Goal: Information Seeking & Learning: Learn about a topic

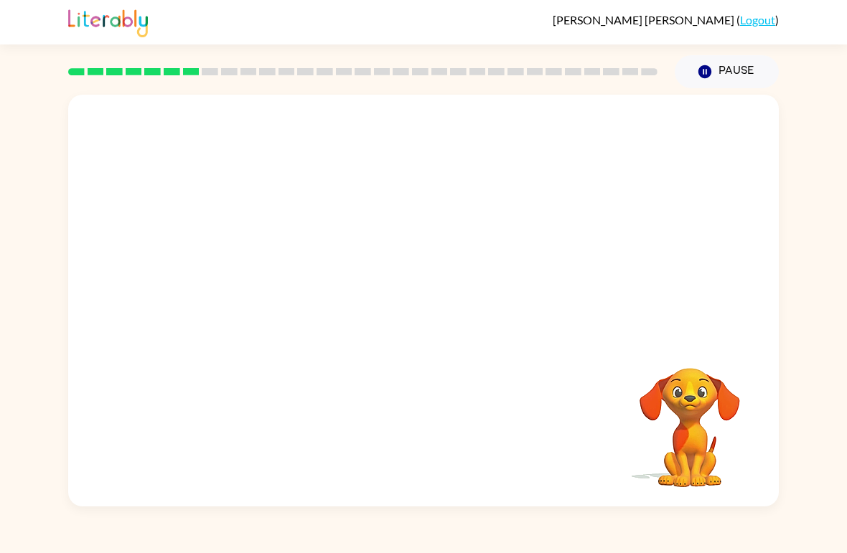
click at [261, 268] on video "Your browser must support playing .mp4 files to use Literably. Please try using…" at bounding box center [423, 216] width 711 height 243
click at [413, 324] on div at bounding box center [424, 308] width 92 height 52
click at [413, 299] on icon "button" at bounding box center [423, 308] width 25 height 25
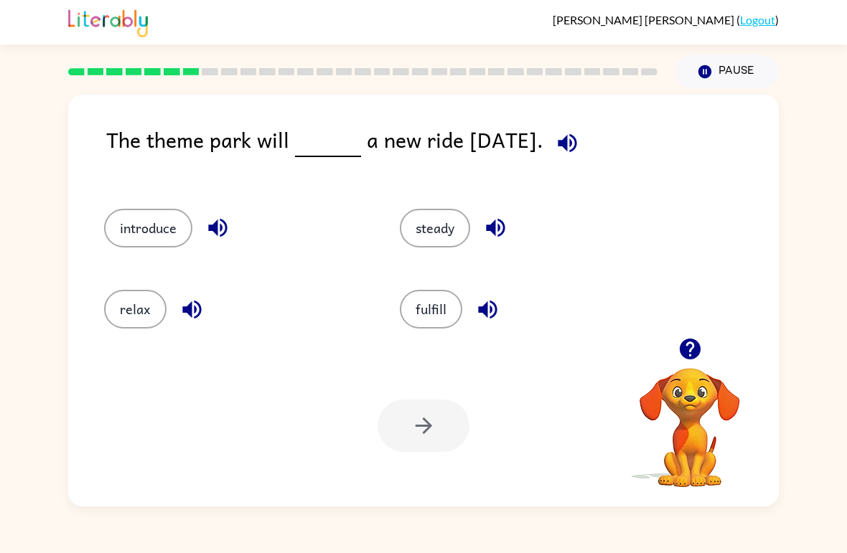
click at [168, 212] on button "introduce" at bounding box center [148, 228] width 88 height 39
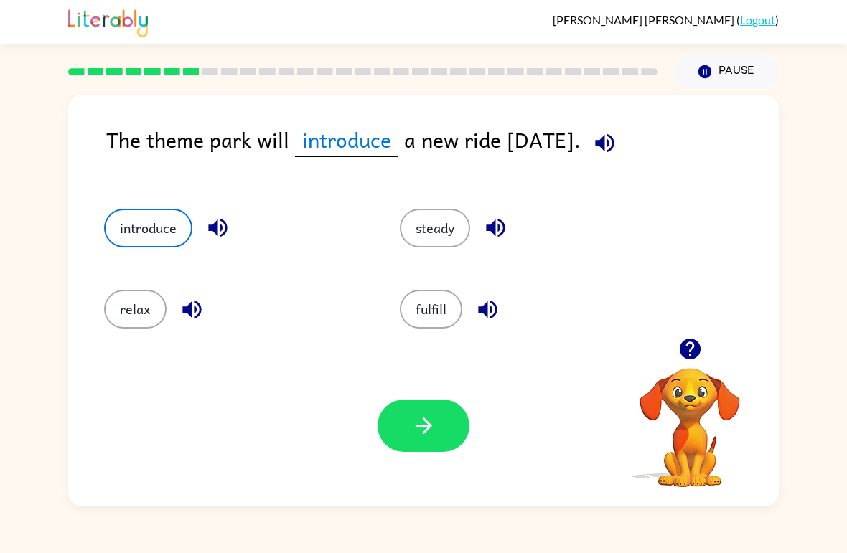
click at [426, 433] on icon "button" at bounding box center [423, 425] width 25 height 25
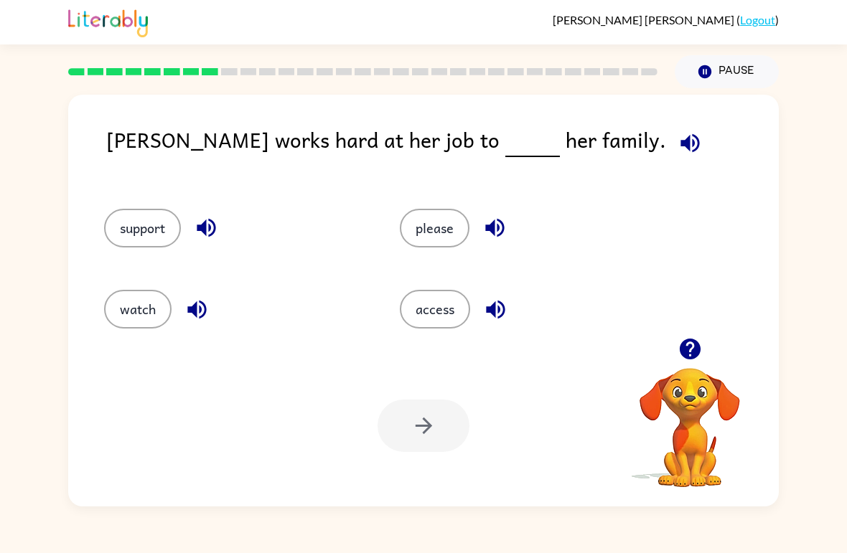
click at [144, 224] on button "support" at bounding box center [142, 228] width 77 height 39
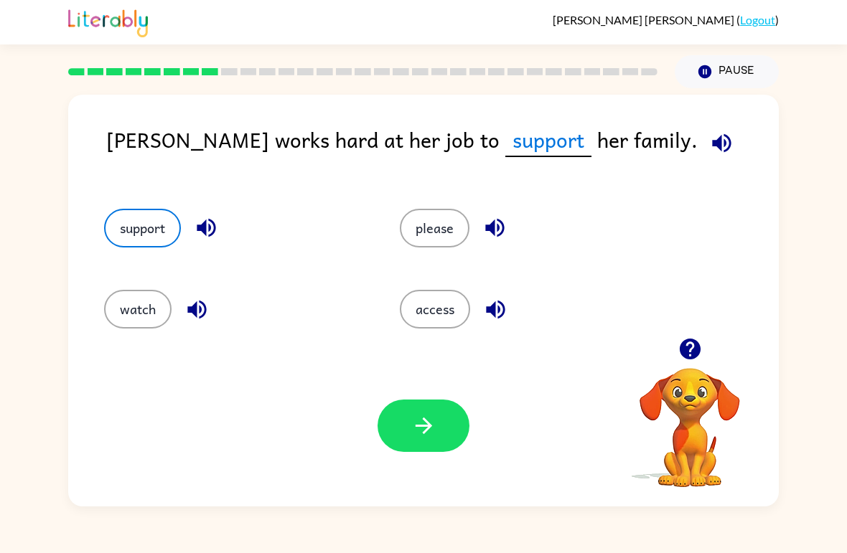
click at [426, 402] on button "button" at bounding box center [424, 426] width 92 height 52
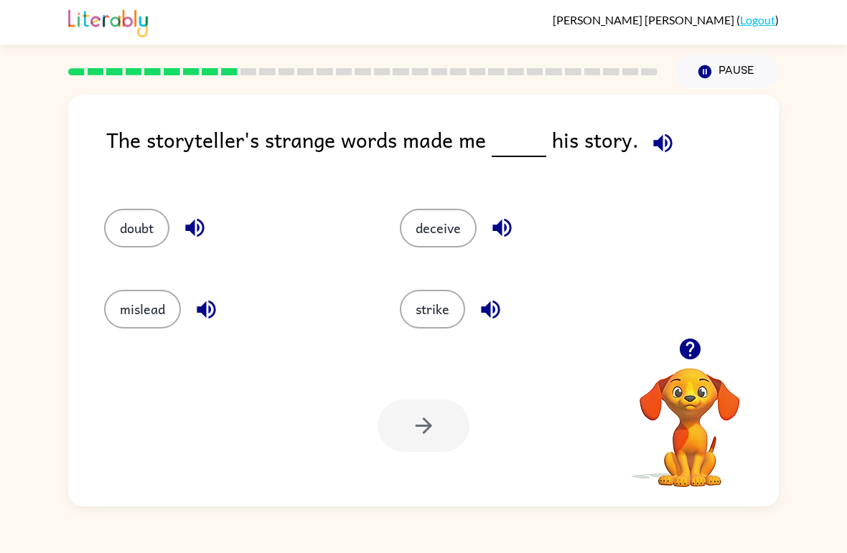
click at [139, 319] on button "mislead" at bounding box center [142, 309] width 77 height 39
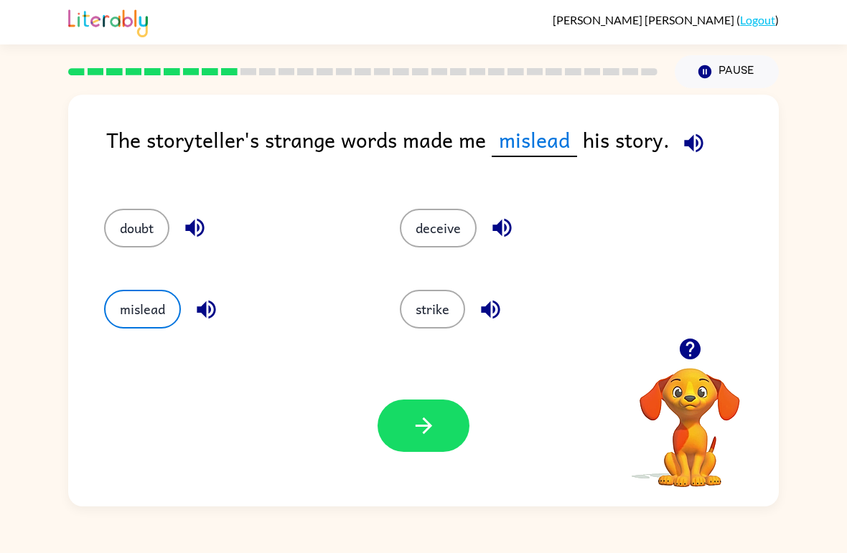
click at [427, 418] on icon "button" at bounding box center [423, 425] width 25 height 25
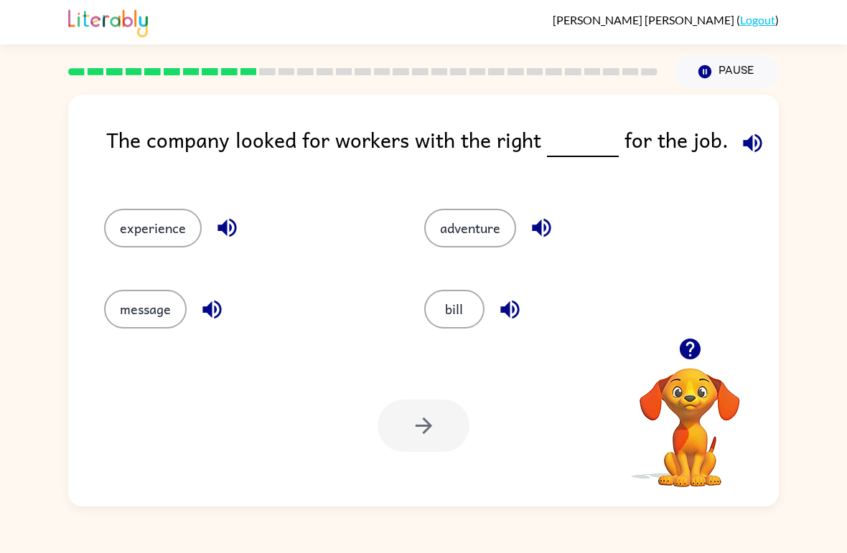
click at [460, 321] on button "bill" at bounding box center [454, 309] width 60 height 39
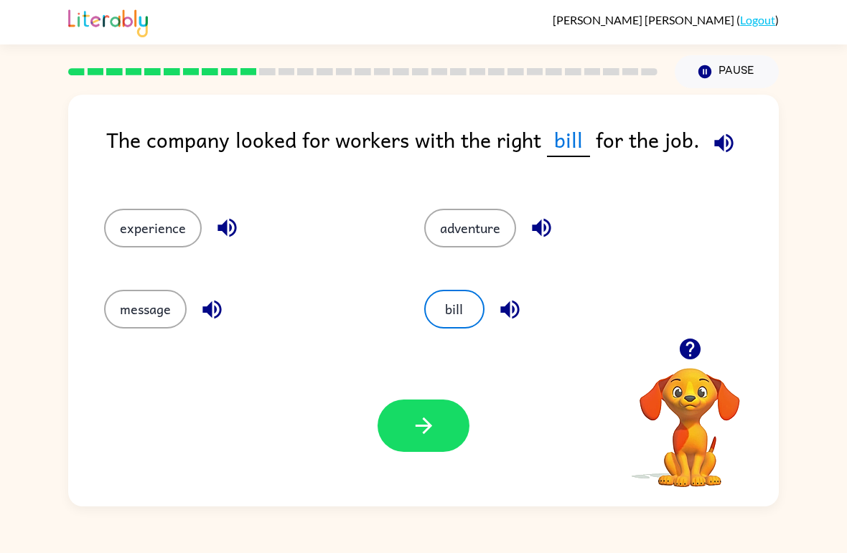
click at [415, 431] on icon "button" at bounding box center [423, 425] width 25 height 25
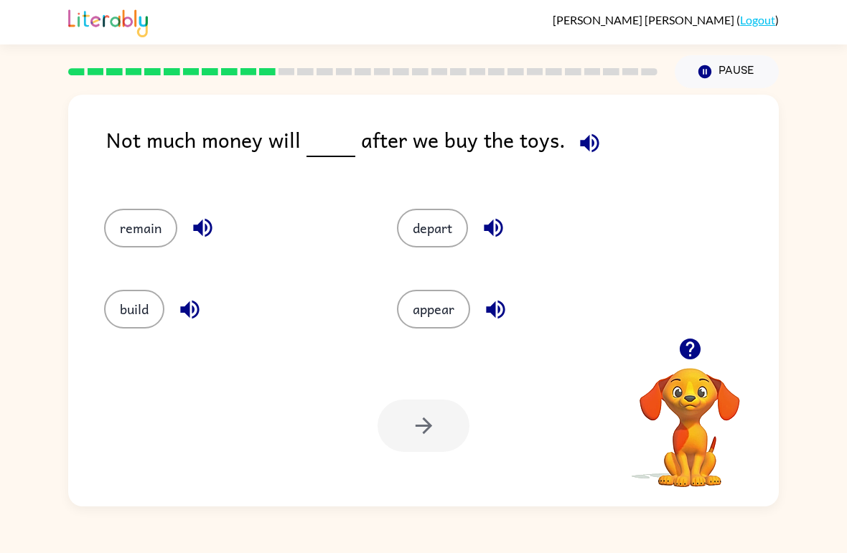
click at [146, 223] on button "remain" at bounding box center [140, 228] width 73 height 39
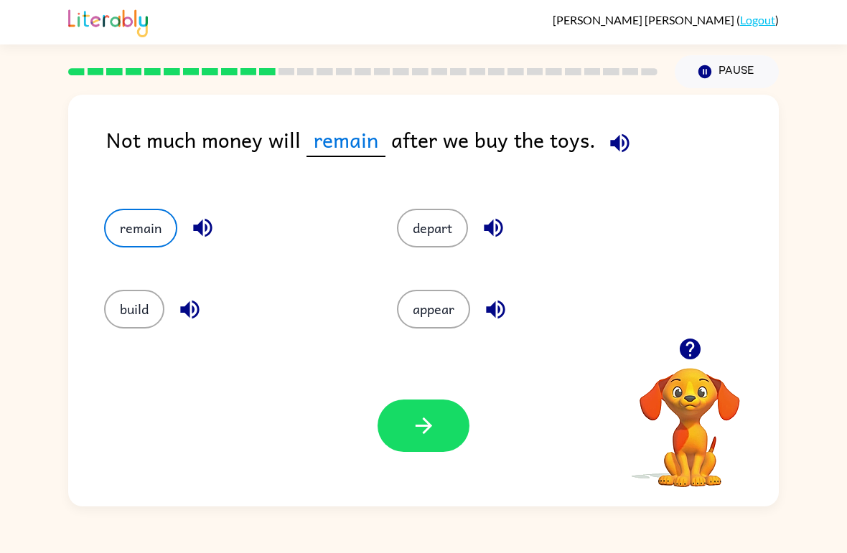
click at [454, 228] on button "depart" at bounding box center [432, 228] width 71 height 39
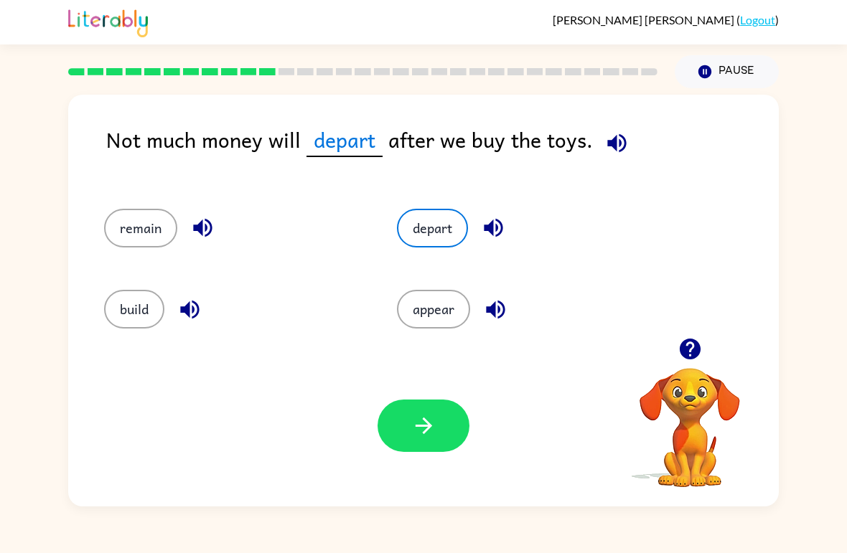
click at [449, 421] on button "button" at bounding box center [424, 426] width 92 height 52
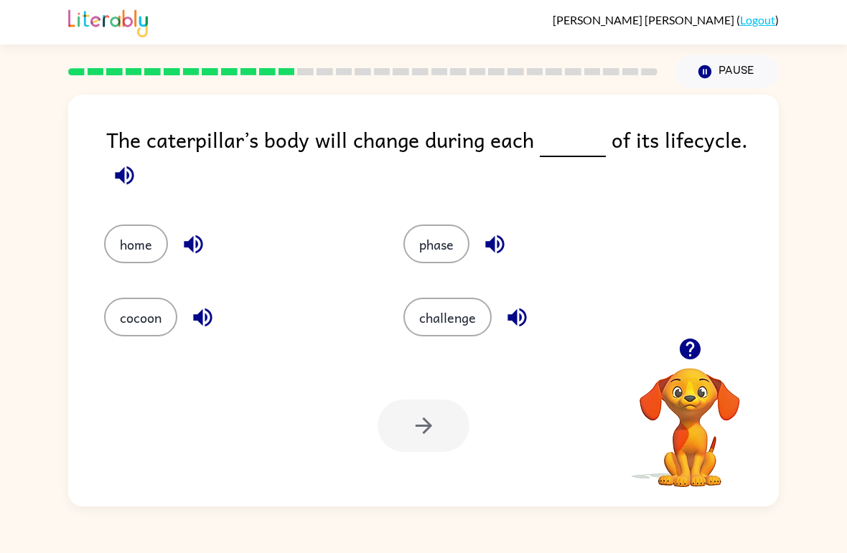
click at [431, 245] on button "phase" at bounding box center [436, 244] width 66 height 39
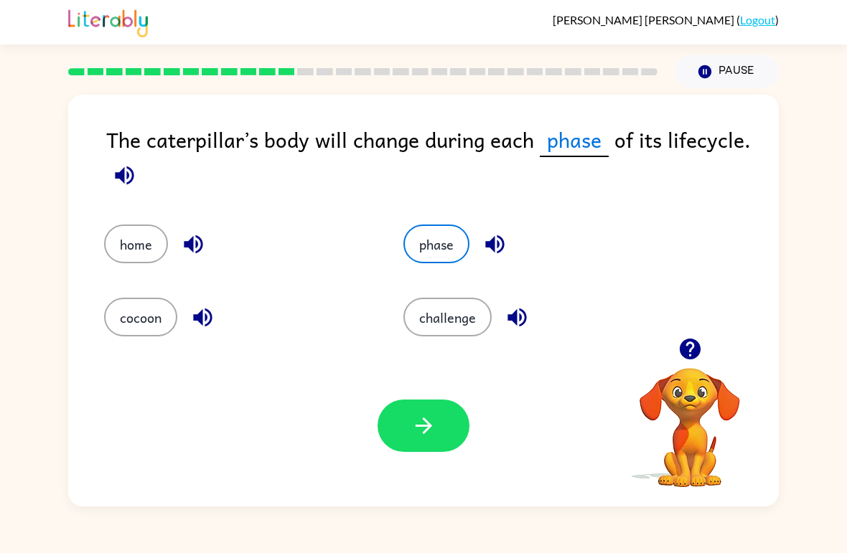
click at [428, 419] on icon "button" at bounding box center [423, 425] width 25 height 25
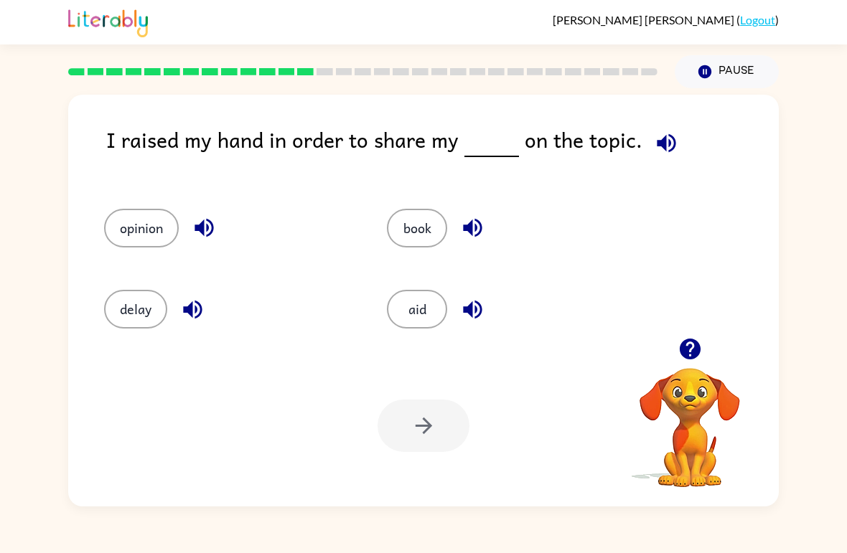
click at [153, 207] on div "opinion" at bounding box center [218, 222] width 283 height 81
click at [137, 217] on button "opinion" at bounding box center [141, 228] width 75 height 39
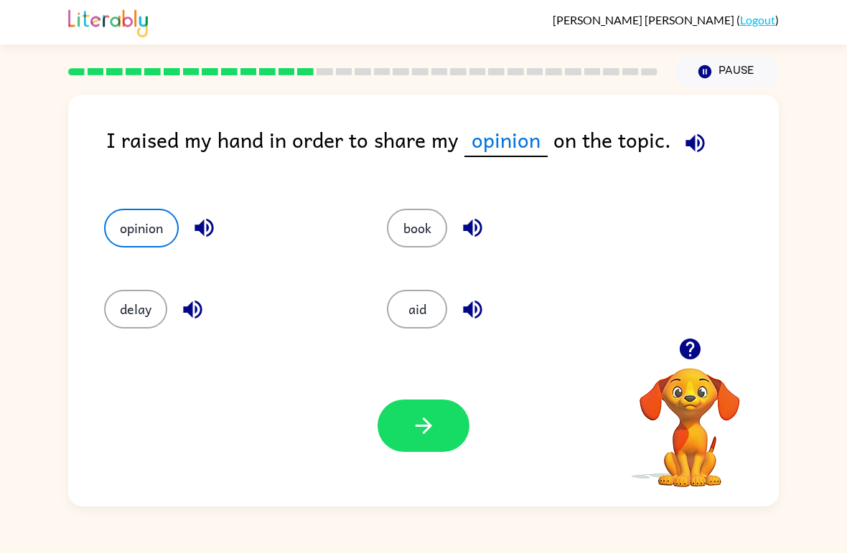
click at [421, 426] on icon "button" at bounding box center [423, 425] width 25 height 25
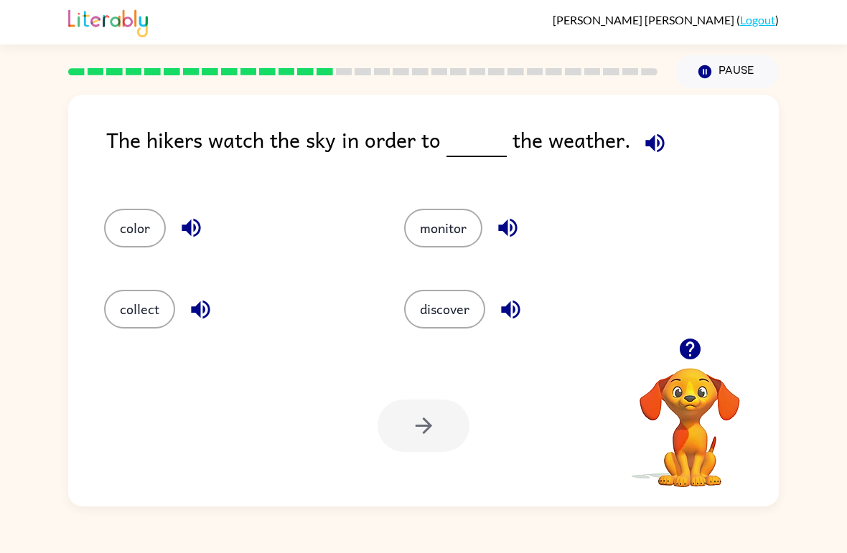
click at [467, 226] on button "monitor" at bounding box center [443, 228] width 78 height 39
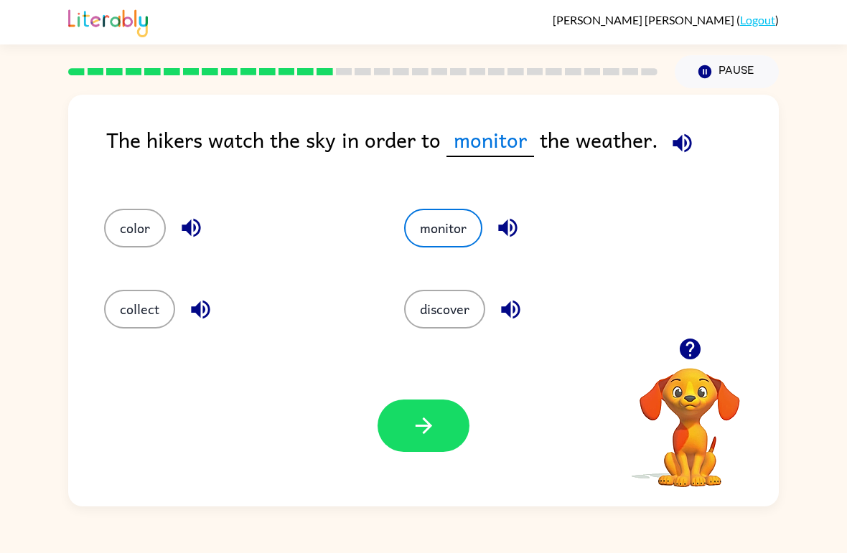
click at [443, 416] on button "button" at bounding box center [424, 426] width 92 height 52
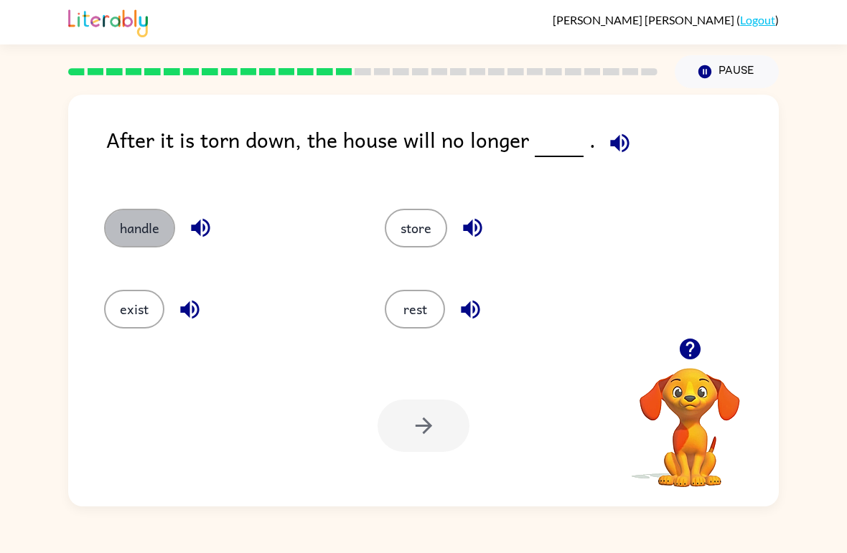
click at [124, 233] on button "handle" at bounding box center [139, 228] width 71 height 39
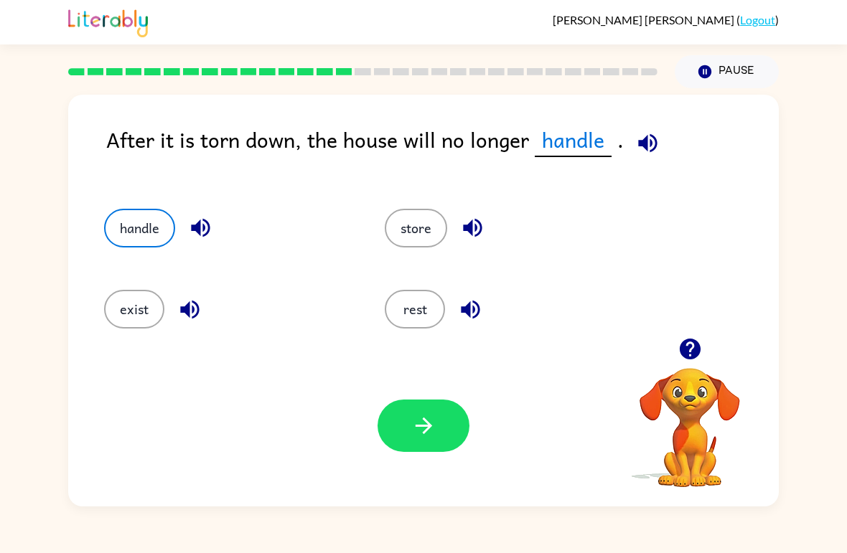
click at [434, 436] on icon "button" at bounding box center [423, 425] width 25 height 25
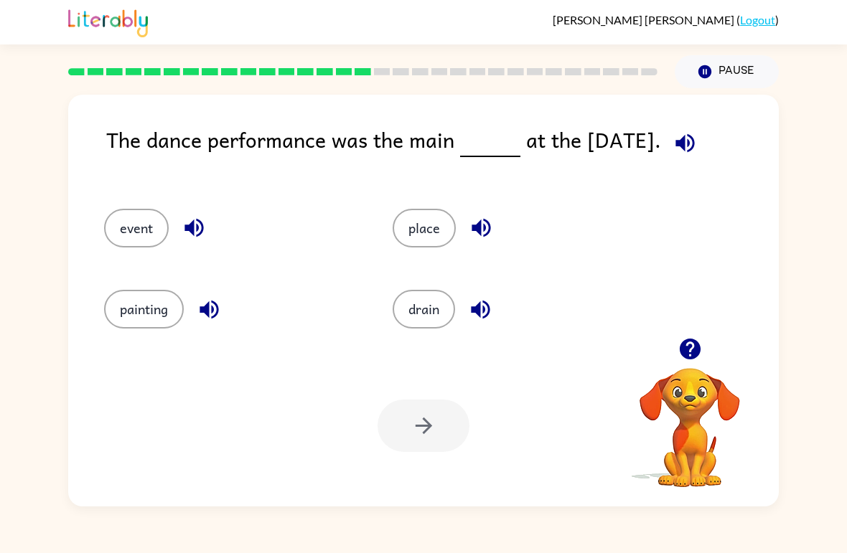
click at [680, 146] on icon "button" at bounding box center [684, 142] width 19 height 19
click at [153, 318] on button "painting" at bounding box center [144, 309] width 80 height 39
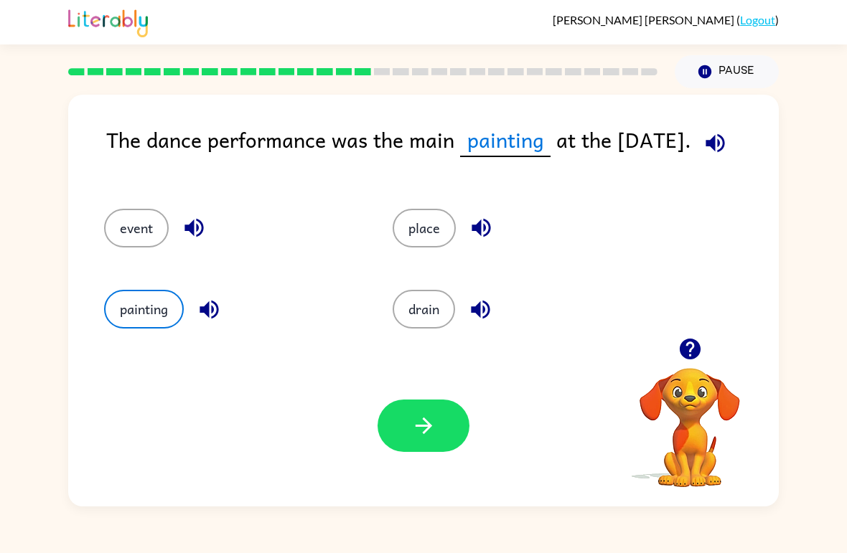
click at [717, 145] on icon "button" at bounding box center [715, 142] width 19 height 19
click at [125, 233] on button "event" at bounding box center [136, 228] width 65 height 39
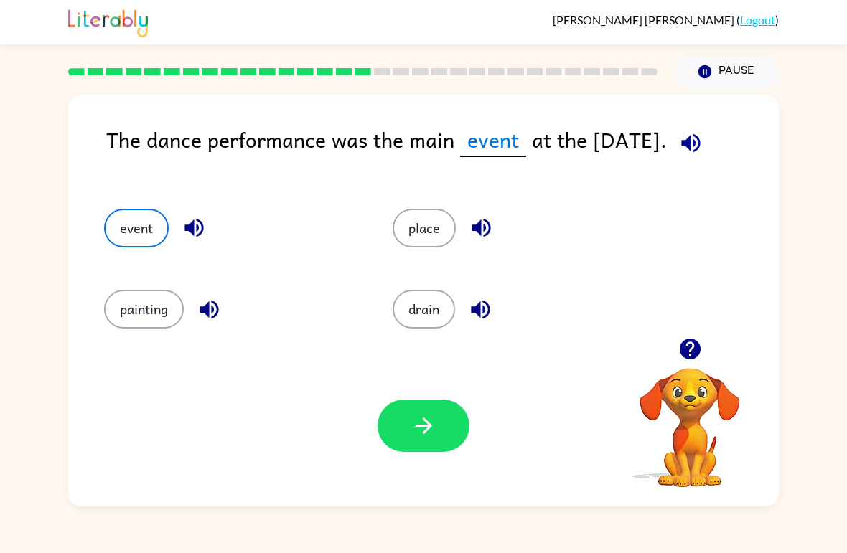
click at [434, 418] on icon "button" at bounding box center [423, 425] width 25 height 25
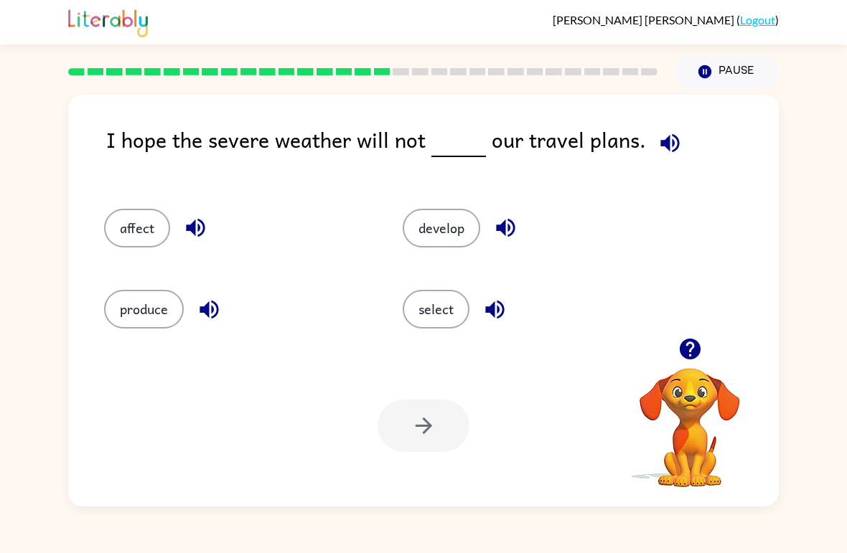
click at [665, 141] on icon "button" at bounding box center [669, 143] width 25 height 25
click at [131, 216] on button "affect" at bounding box center [137, 228] width 66 height 39
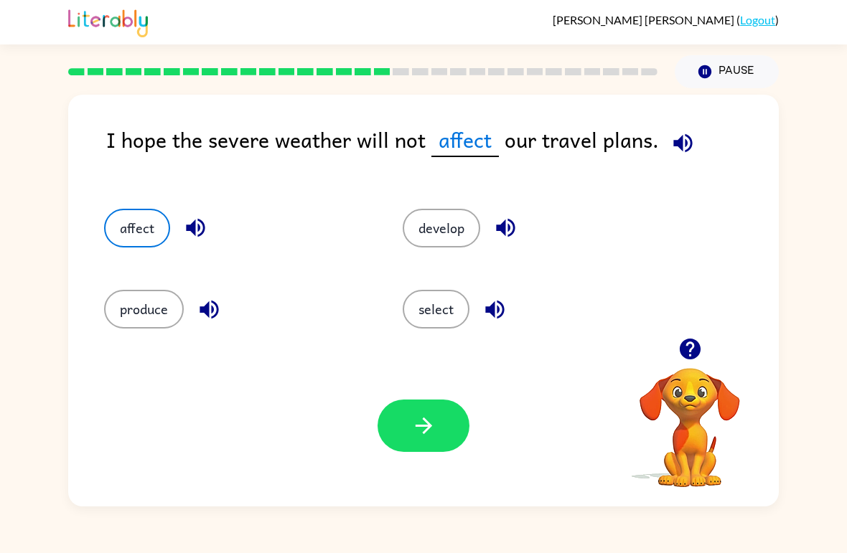
click at [444, 408] on button "button" at bounding box center [424, 426] width 92 height 52
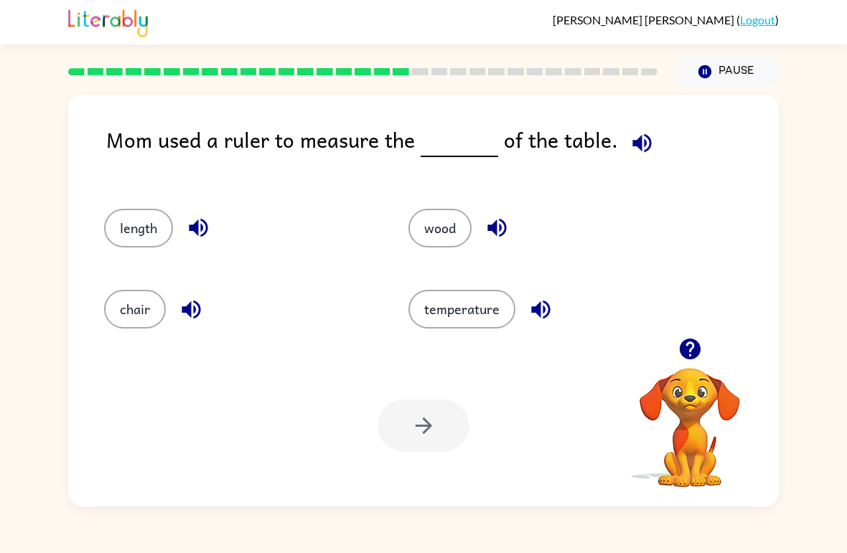
click at [642, 141] on icon "button" at bounding box center [641, 142] width 19 height 19
click at [144, 230] on button "length" at bounding box center [138, 228] width 69 height 39
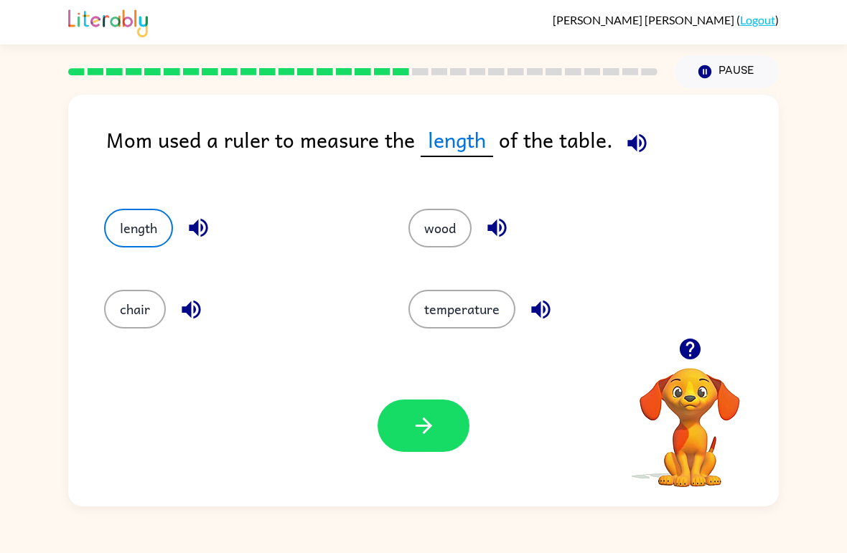
click at [409, 417] on button "button" at bounding box center [424, 426] width 92 height 52
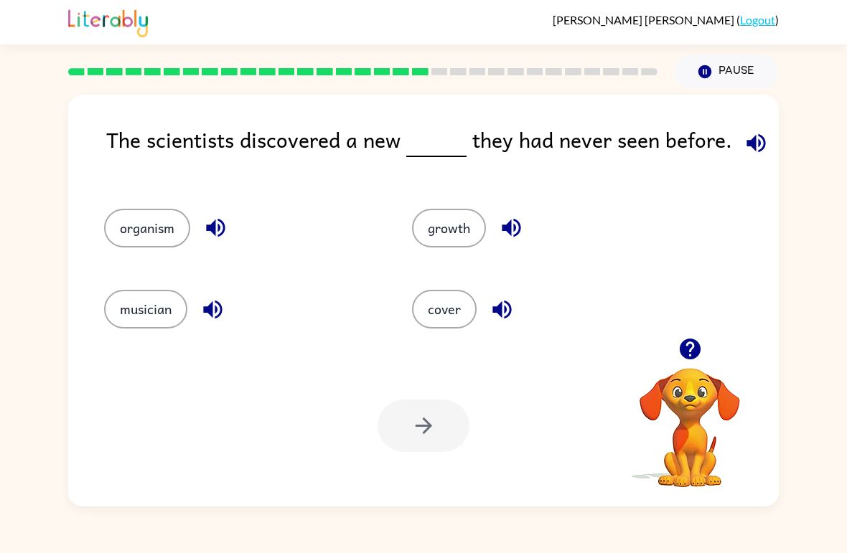
click at [761, 136] on icon "button" at bounding box center [756, 143] width 25 height 25
click at [156, 228] on button "organism" at bounding box center [147, 228] width 86 height 39
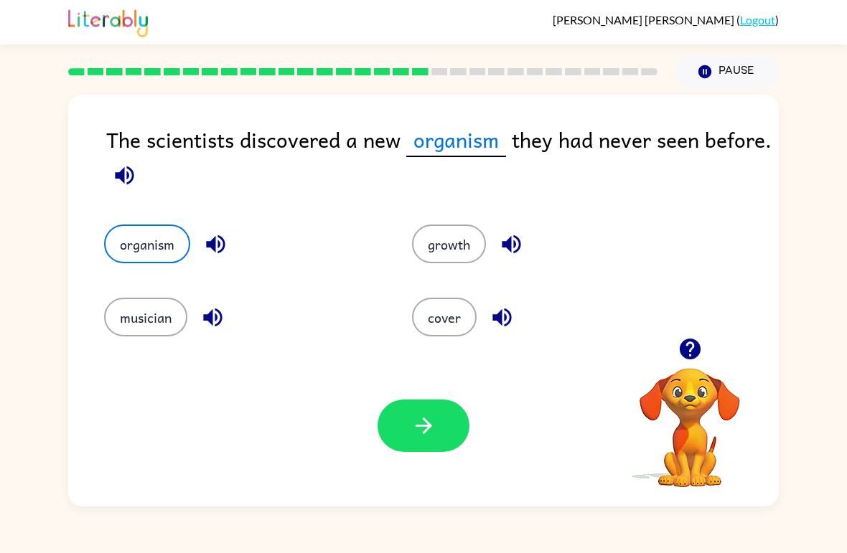
click at [434, 427] on icon "button" at bounding box center [423, 425] width 25 height 25
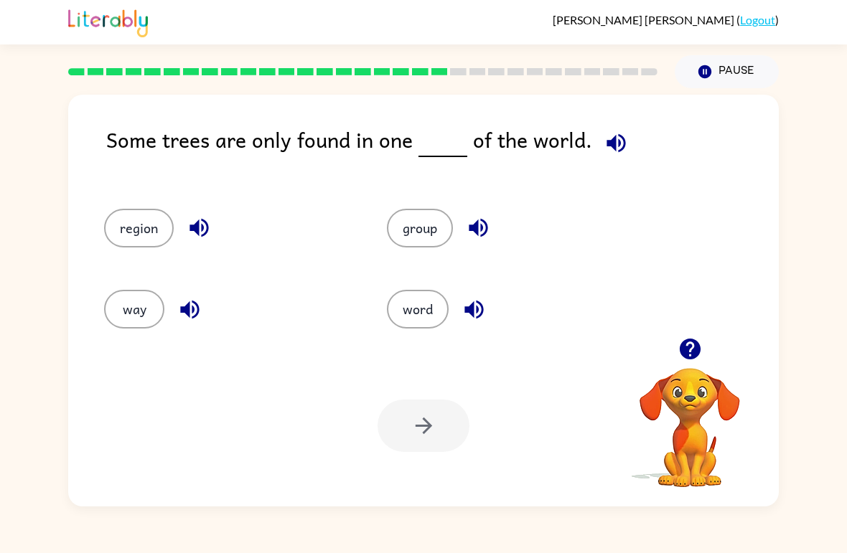
click at [135, 217] on button "region" at bounding box center [139, 228] width 70 height 39
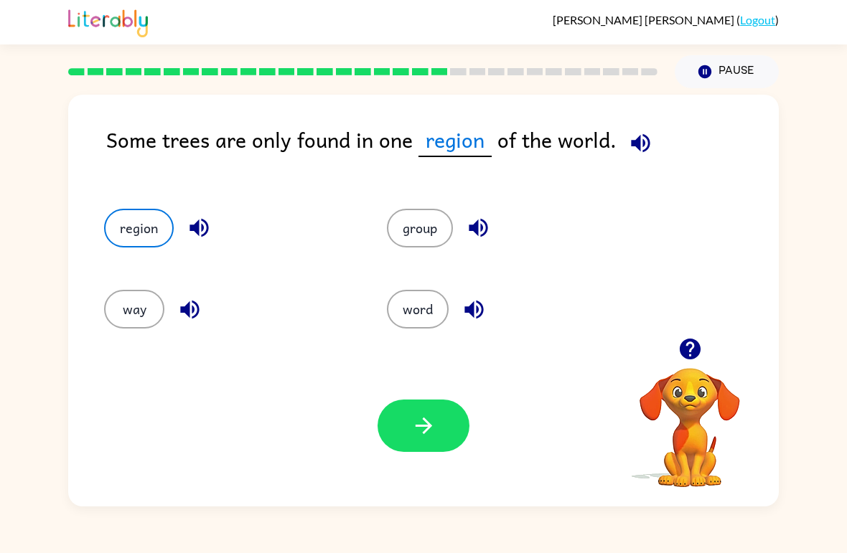
click at [428, 415] on icon "button" at bounding box center [423, 425] width 25 height 25
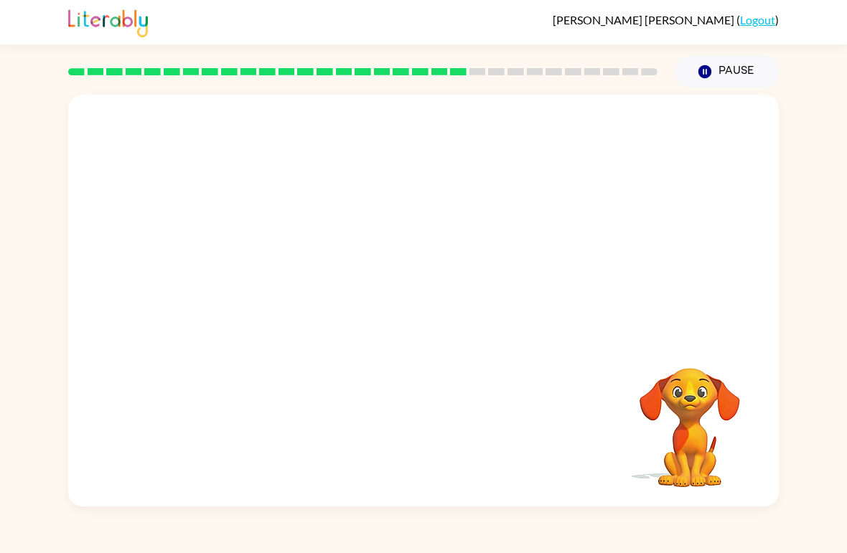
click at [273, 284] on video "Your browser must support playing .mp4 files to use Literably. Please try using…" at bounding box center [423, 216] width 711 height 243
click at [274, 281] on video "Your browser must support playing .mp4 files to use Literably. Please try using…" at bounding box center [423, 216] width 711 height 243
click at [282, 294] on video "Your browser must support playing .mp4 files to use Literably. Please try using…" at bounding box center [423, 216] width 711 height 243
click at [268, 301] on video "Your browser must support playing .mp4 files to use Literably. Please try using…" at bounding box center [423, 216] width 711 height 243
click at [441, 307] on button "button" at bounding box center [424, 308] width 92 height 52
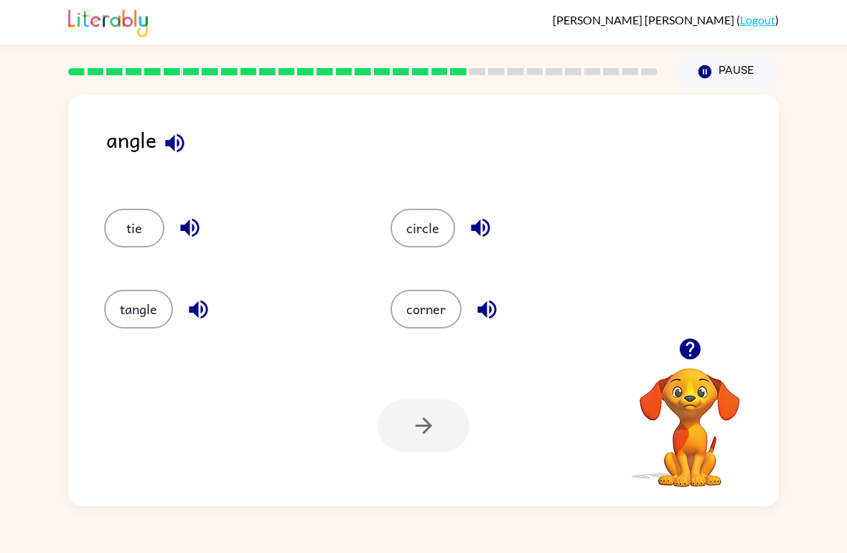
click at [176, 144] on icon "button" at bounding box center [174, 143] width 25 height 25
click at [207, 303] on icon "button" at bounding box center [198, 309] width 25 height 25
click at [138, 303] on button "tangle" at bounding box center [138, 309] width 69 height 39
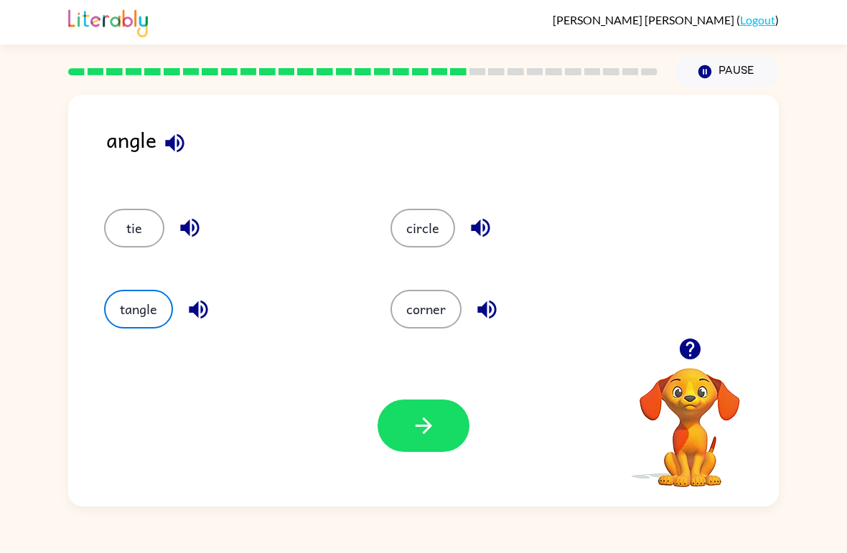
click at [434, 298] on button "corner" at bounding box center [425, 309] width 71 height 39
click at [434, 413] on button "button" at bounding box center [424, 426] width 92 height 52
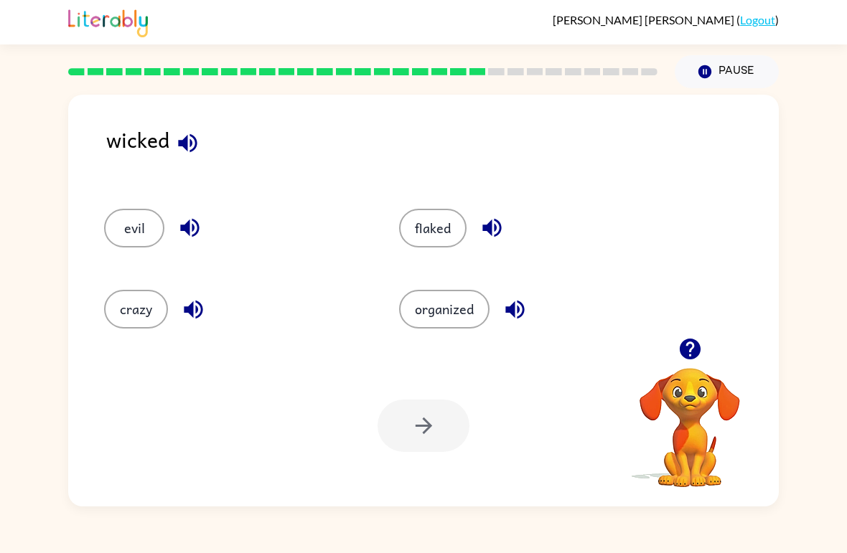
click at [118, 291] on button "crazy" at bounding box center [136, 309] width 64 height 39
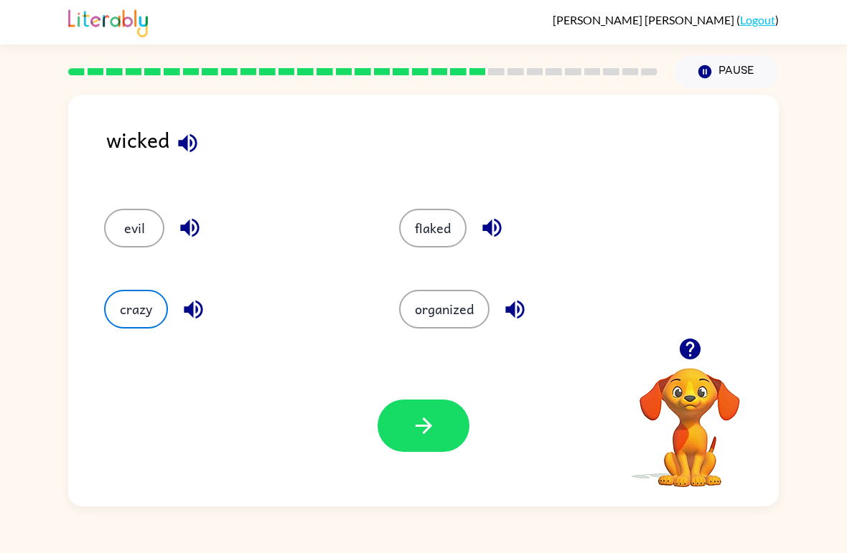
click at [128, 309] on button "crazy" at bounding box center [136, 309] width 64 height 39
click at [128, 220] on button "evil" at bounding box center [134, 228] width 60 height 39
click at [422, 413] on button "button" at bounding box center [424, 426] width 92 height 52
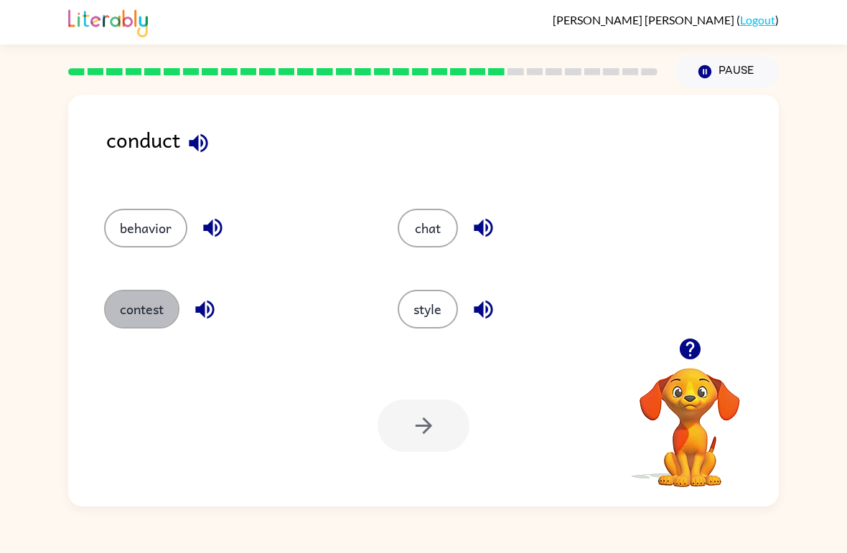
click at [128, 324] on button "contest" at bounding box center [141, 309] width 75 height 39
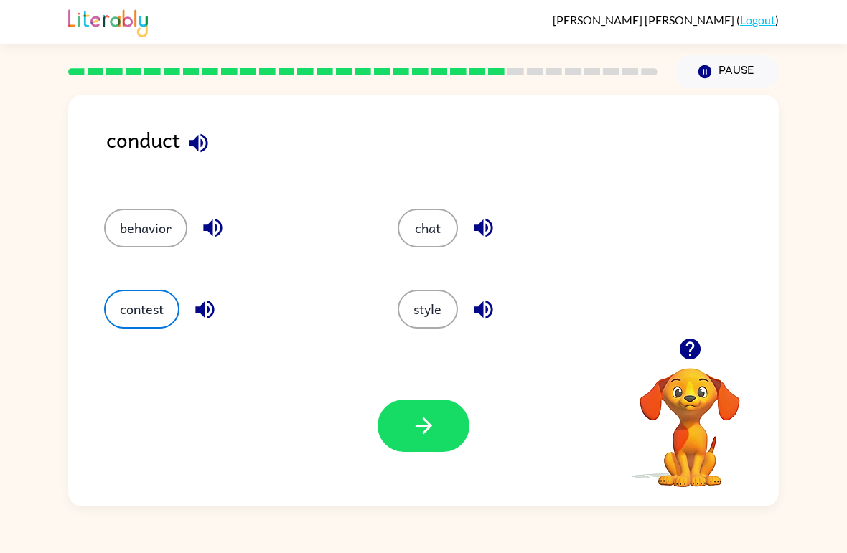
click at [433, 448] on button "button" at bounding box center [424, 426] width 92 height 52
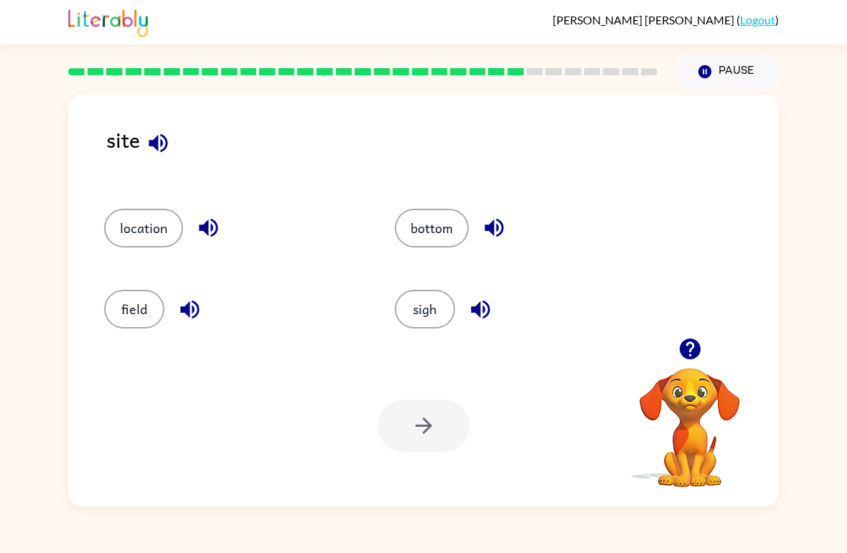
click at [411, 425] on div at bounding box center [424, 426] width 92 height 52
click at [417, 307] on button "sigh" at bounding box center [425, 309] width 60 height 39
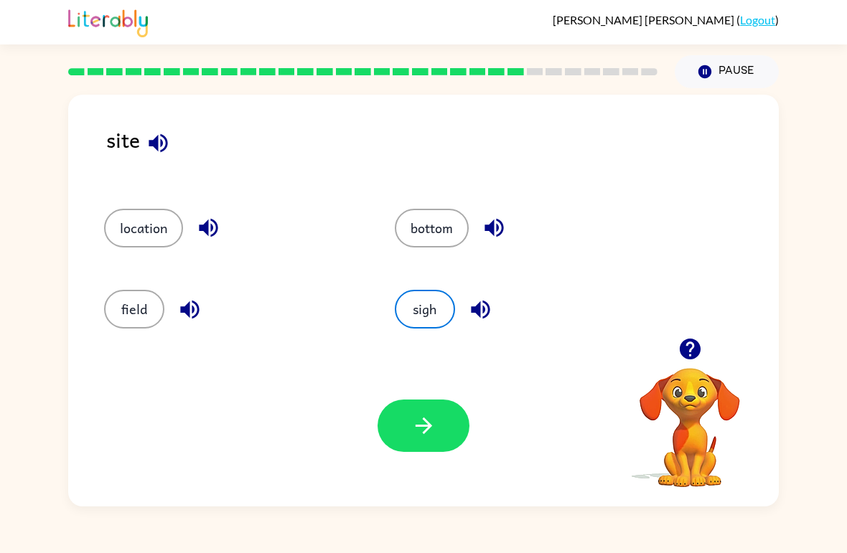
click at [414, 378] on div "Your browser must support playing .mp4 files to use Literably. Please try using…" at bounding box center [423, 425] width 711 height 161
click at [400, 418] on button "button" at bounding box center [424, 426] width 92 height 52
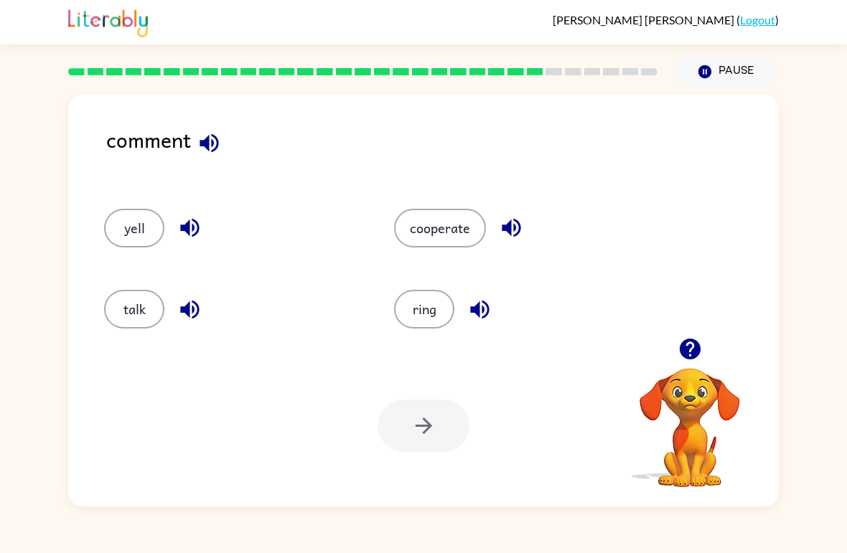
click at [128, 305] on button "talk" at bounding box center [134, 309] width 60 height 39
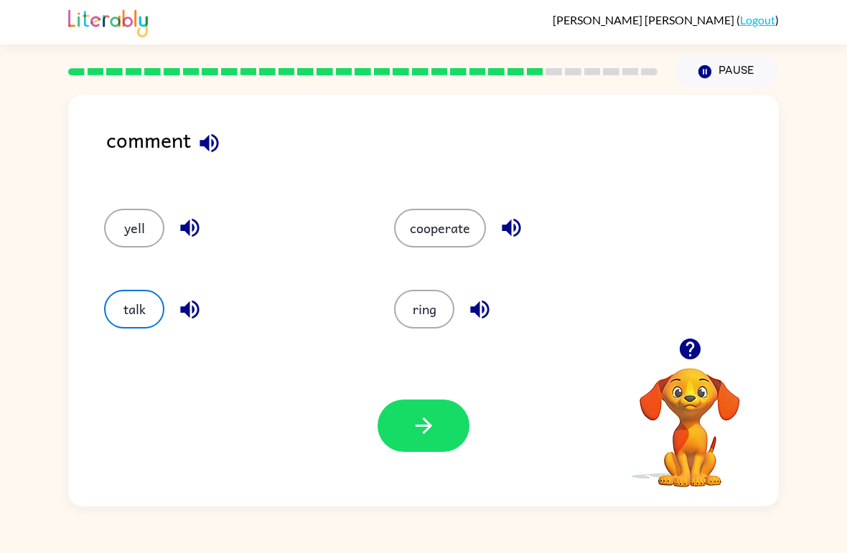
click at [432, 421] on icon "button" at bounding box center [423, 425] width 25 height 25
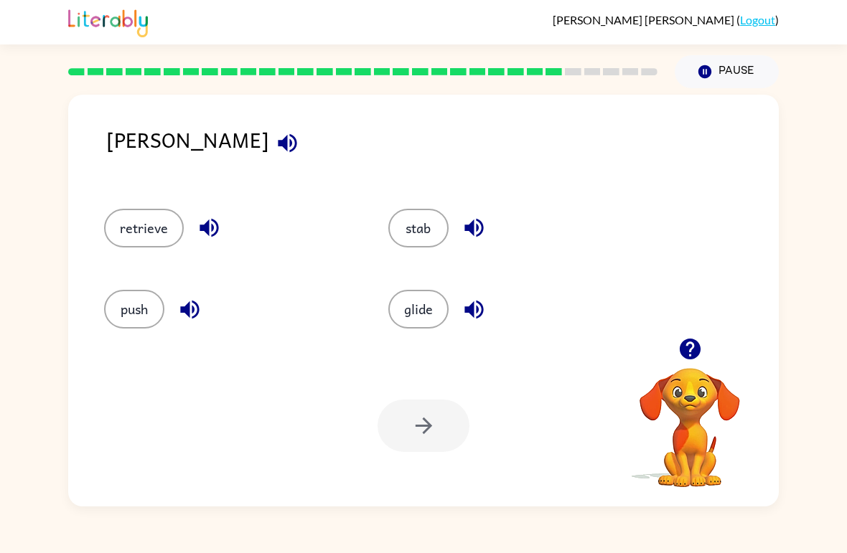
click at [158, 220] on button "retrieve" at bounding box center [144, 228] width 80 height 39
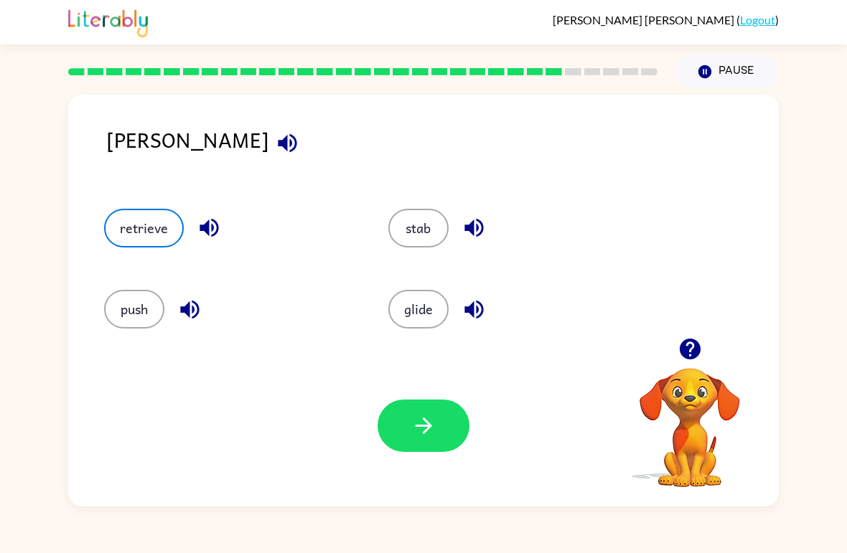
click at [426, 218] on button "stab" at bounding box center [418, 228] width 60 height 39
click at [421, 311] on button "glide" at bounding box center [418, 309] width 60 height 39
click at [420, 228] on button "stab" at bounding box center [418, 228] width 60 height 39
click at [419, 412] on button "button" at bounding box center [424, 426] width 92 height 52
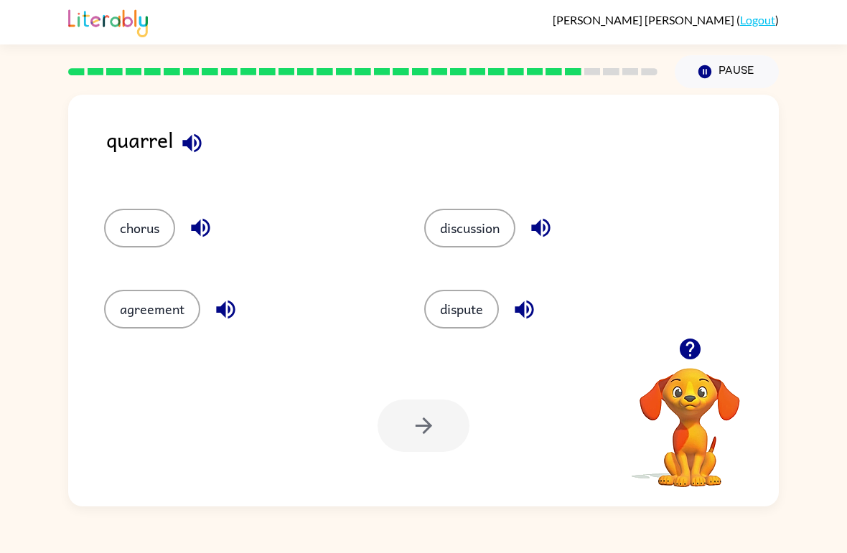
click at [479, 321] on button "dispute" at bounding box center [461, 309] width 75 height 39
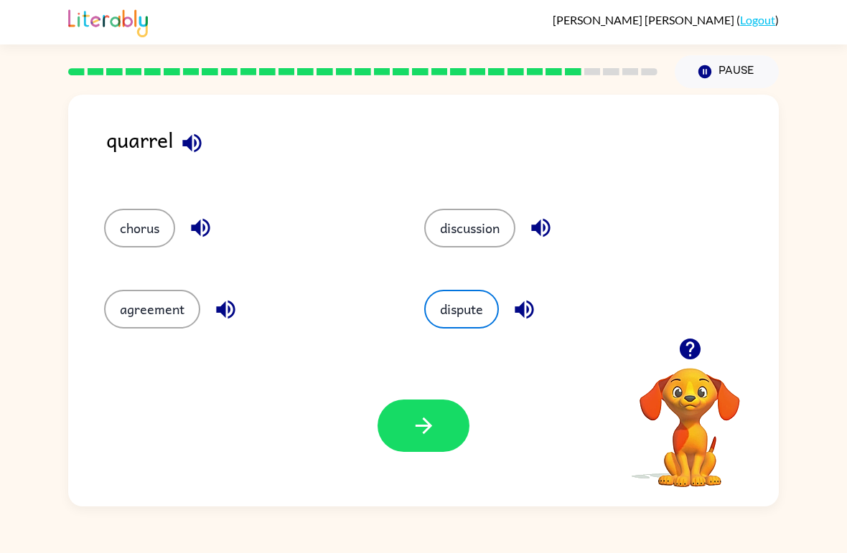
click at [416, 413] on button "button" at bounding box center [424, 426] width 92 height 52
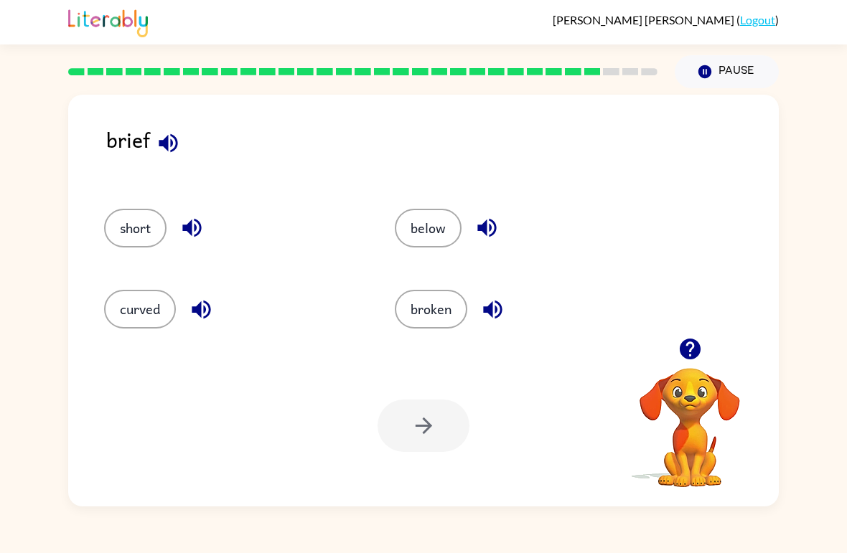
click at [150, 314] on button "curved" at bounding box center [140, 309] width 72 height 39
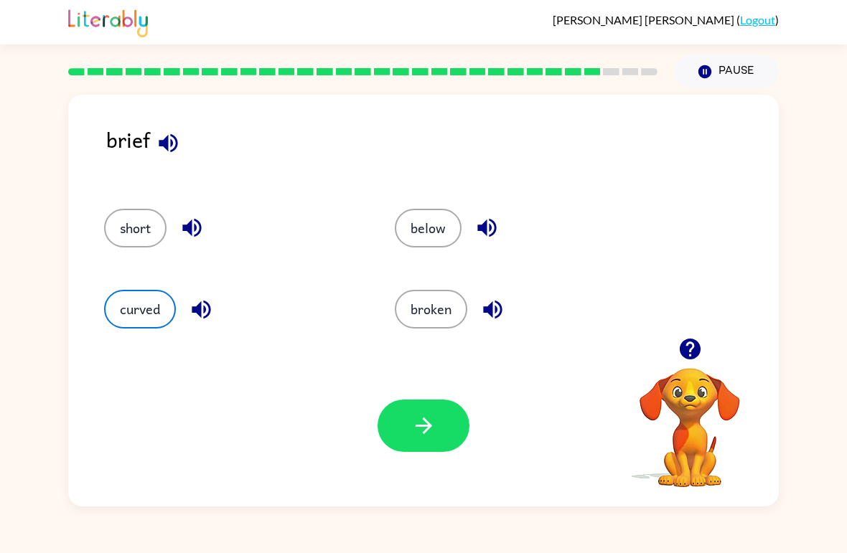
click at [420, 423] on icon "button" at bounding box center [423, 425] width 25 height 25
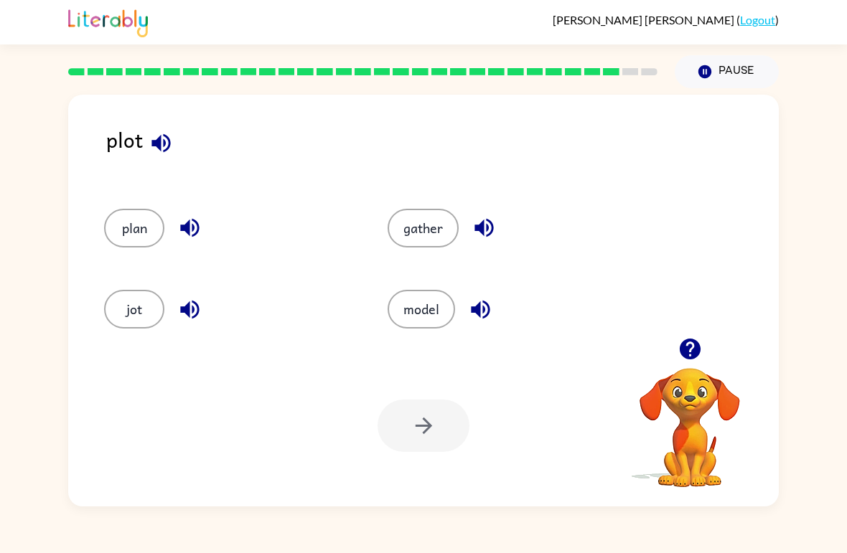
click at [118, 215] on button "plan" at bounding box center [134, 228] width 60 height 39
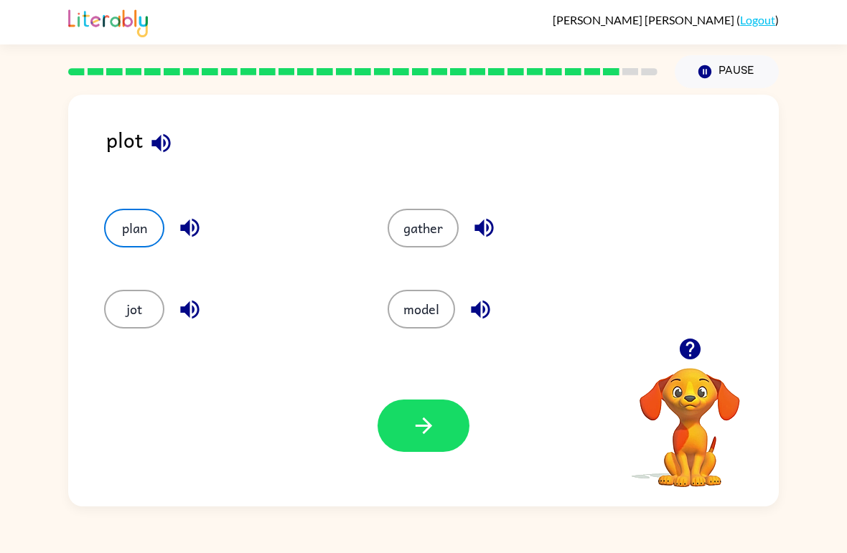
click at [421, 421] on icon "button" at bounding box center [423, 425] width 25 height 25
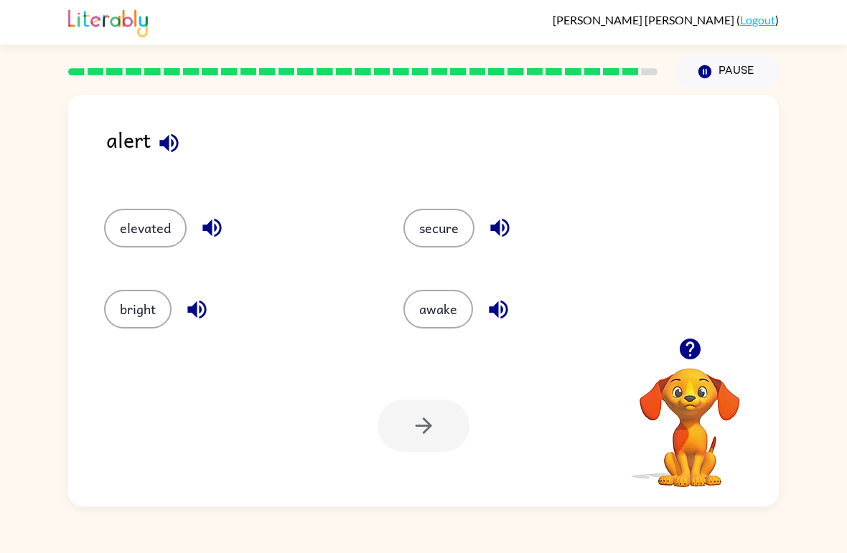
click at [433, 240] on button "secure" at bounding box center [438, 228] width 71 height 39
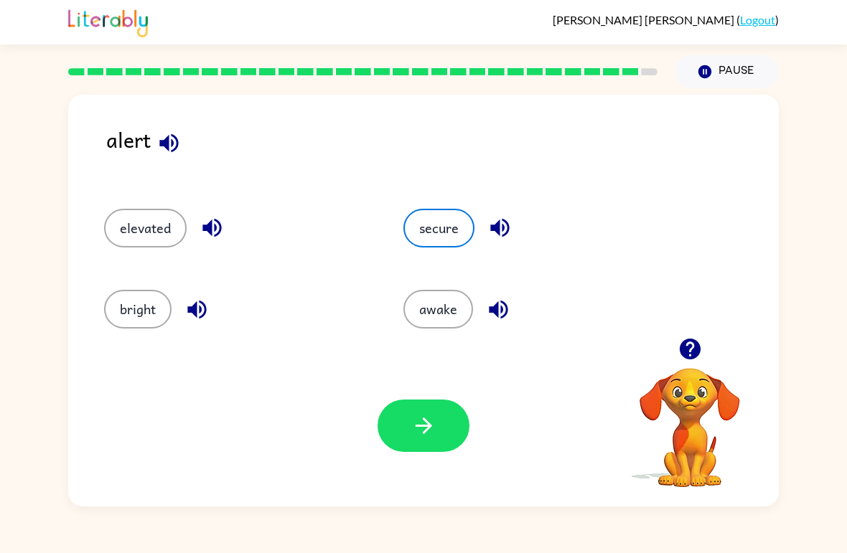
click at [399, 411] on button "button" at bounding box center [424, 426] width 92 height 52
